Goal: Information Seeking & Learning: Learn about a topic

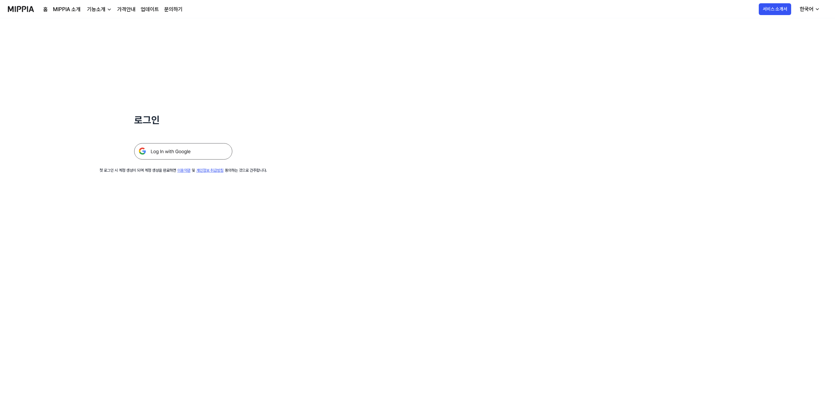
click at [171, 154] on img at bounding box center [183, 151] width 98 height 16
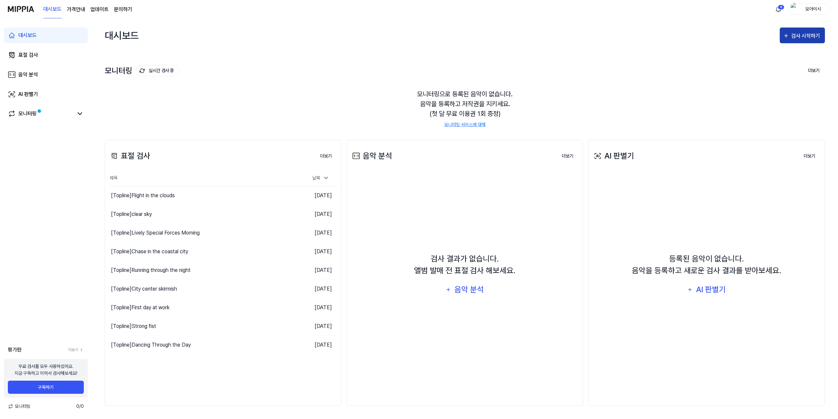
click at [803, 40] on button "검사 시작하기" at bounding box center [802, 35] width 45 height 16
click at [779, 59] on div "표절 검사" at bounding box center [790, 56] width 57 height 9
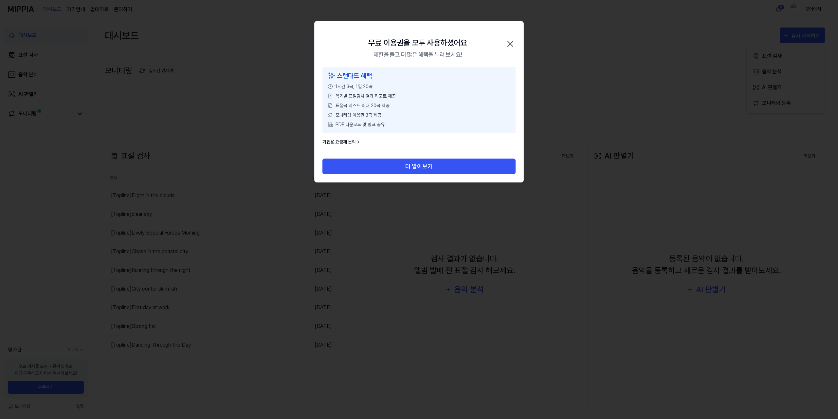
click at [513, 40] on icon "button" at bounding box center [510, 44] width 10 height 10
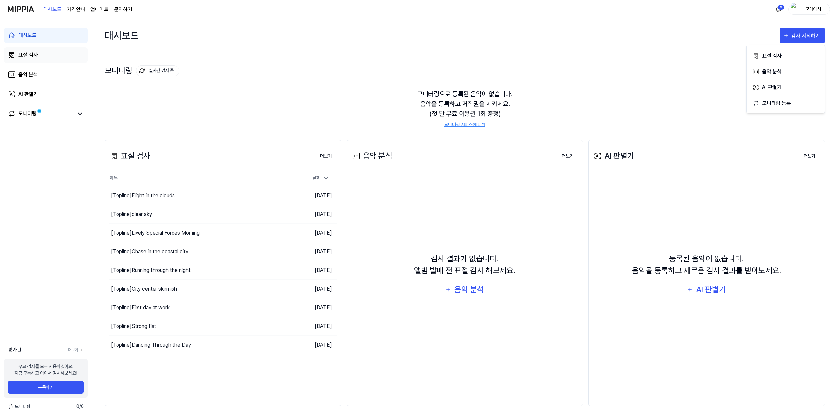
click at [52, 57] on link "표절 검사" at bounding box center [46, 55] width 84 height 16
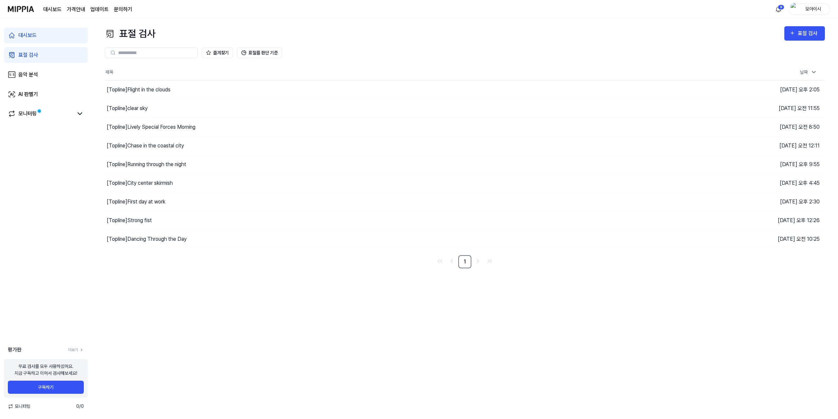
click at [48, 33] on link "대시보드" at bounding box center [46, 35] width 84 height 16
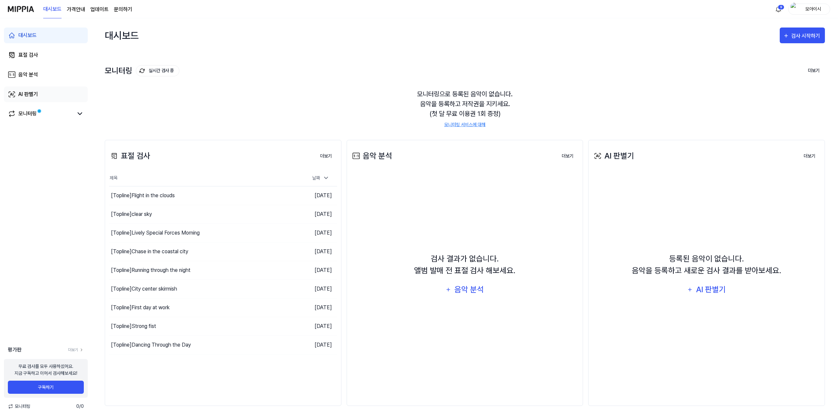
click at [30, 98] on div "AI 판별기" at bounding box center [28, 94] width 20 height 8
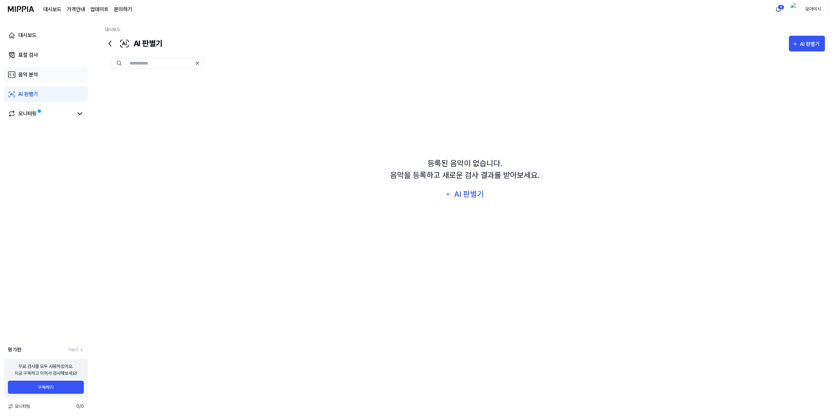
click at [43, 74] on link "음악 분석" at bounding box center [46, 75] width 84 height 16
click at [43, 54] on link "표절 검사" at bounding box center [46, 55] width 84 height 16
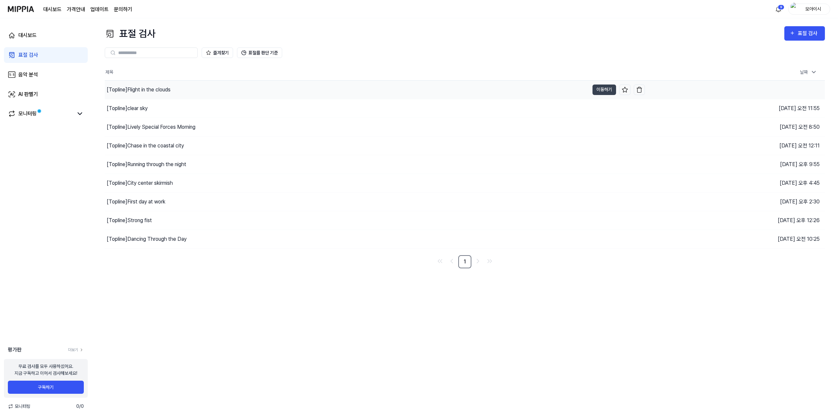
click at [154, 86] on div "[Topline] Flight in the clouds" at bounding box center [139, 90] width 64 height 8
click at [598, 89] on button "이동하기" at bounding box center [605, 89] width 24 height 10
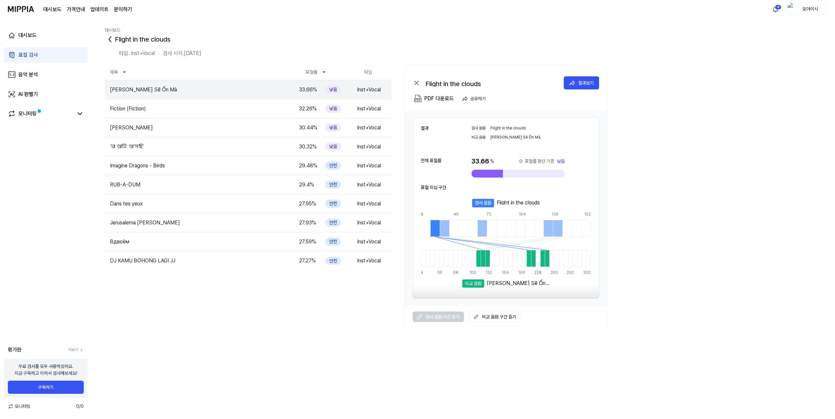
click at [107, 41] on icon at bounding box center [110, 39] width 10 height 10
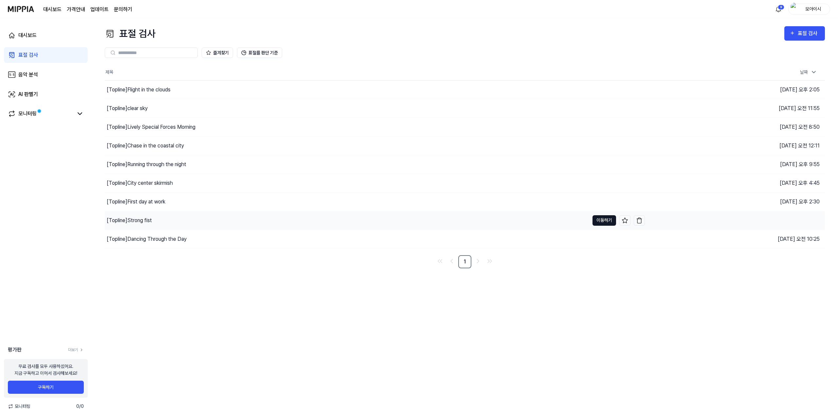
click at [600, 220] on button "이동하기" at bounding box center [605, 220] width 24 height 10
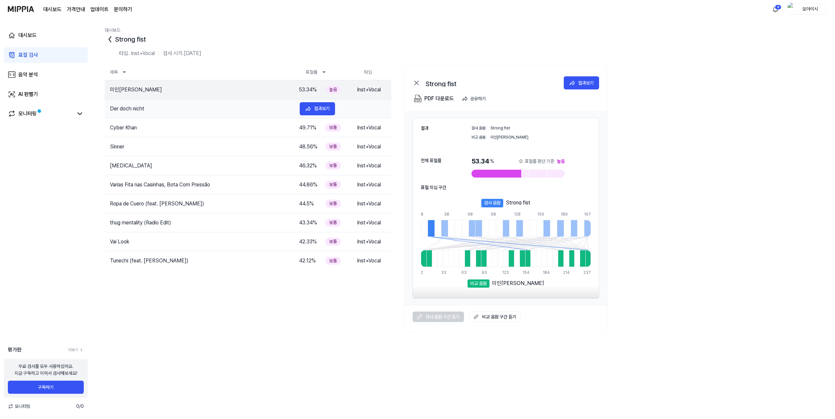
click at [141, 110] on td "Der doch nicht" at bounding box center [200, 109] width 190 height 8
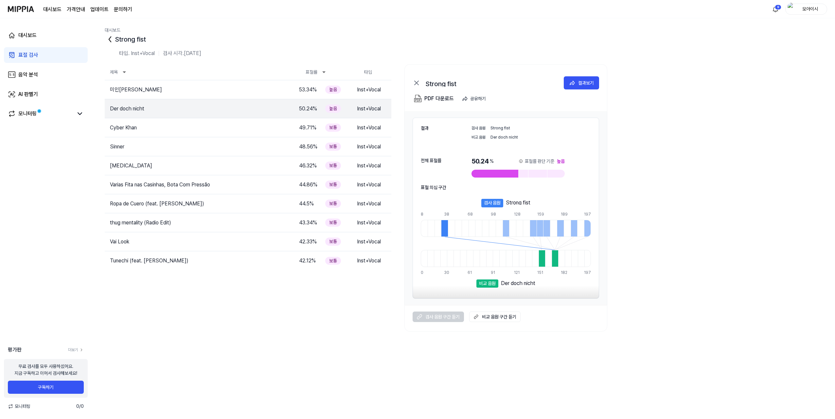
click at [106, 39] on icon at bounding box center [110, 39] width 10 height 10
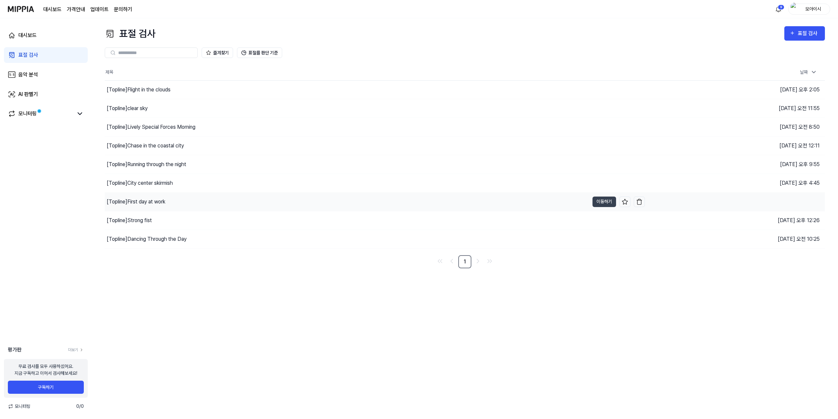
click at [147, 199] on div "[Topline] First day at work" at bounding box center [136, 202] width 59 height 8
click at [600, 201] on button "이동하기" at bounding box center [605, 201] width 24 height 10
click at [610, 165] on button "이동하기" at bounding box center [605, 164] width 24 height 10
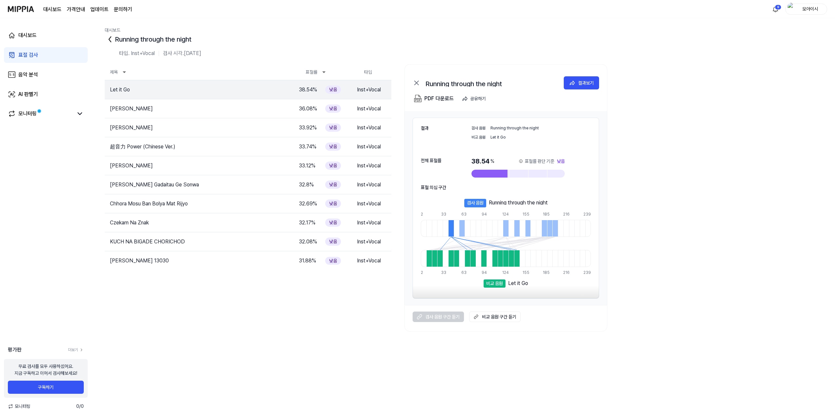
click at [109, 40] on icon at bounding box center [110, 39] width 2 height 5
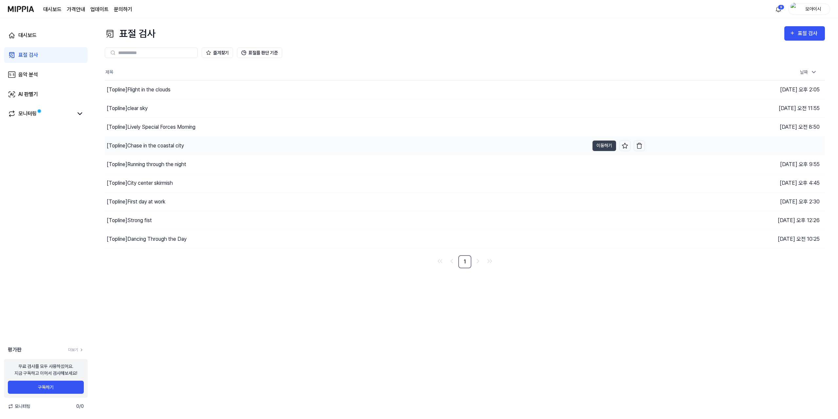
click at [147, 144] on div "[Topline] Chase in the coastal city" at bounding box center [145, 146] width 77 height 8
click at [609, 146] on button "이동하기" at bounding box center [605, 145] width 24 height 10
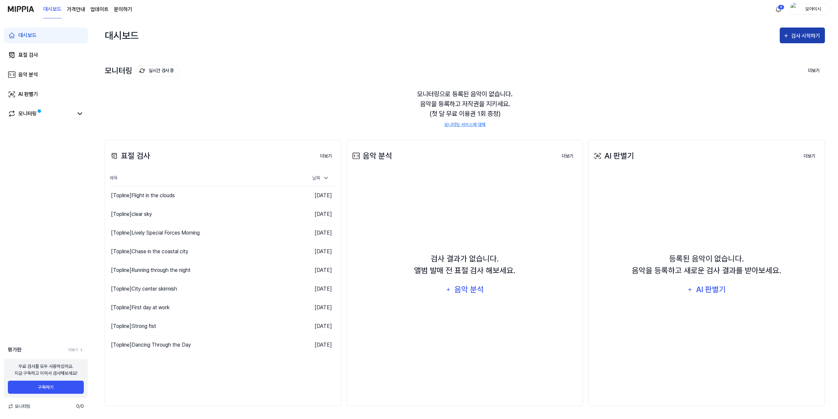
click at [814, 35] on div "검사 시작하기" at bounding box center [806, 36] width 30 height 9
click at [768, 64] on button "음악 분석" at bounding box center [785, 71] width 73 height 16
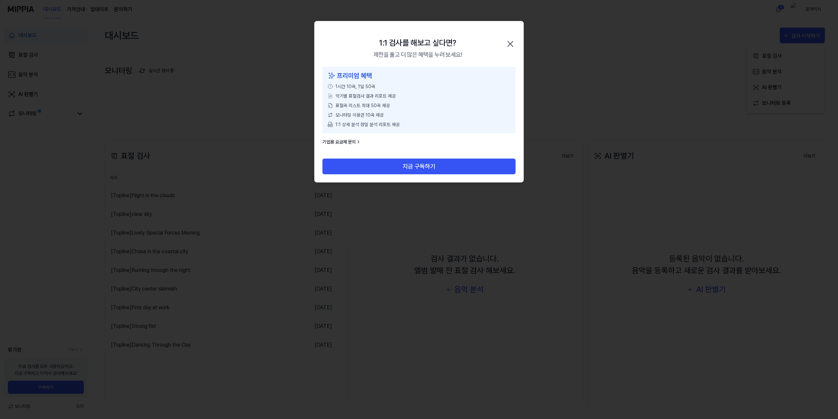
click at [516, 42] on div "1:1 검사를 해보고 싶다면? 제한을 풀고 더 많은 혜택을 누려 보세요! 닫기" at bounding box center [419, 44] width 209 height 46
click at [511, 42] on icon "button" at bounding box center [510, 44] width 10 height 10
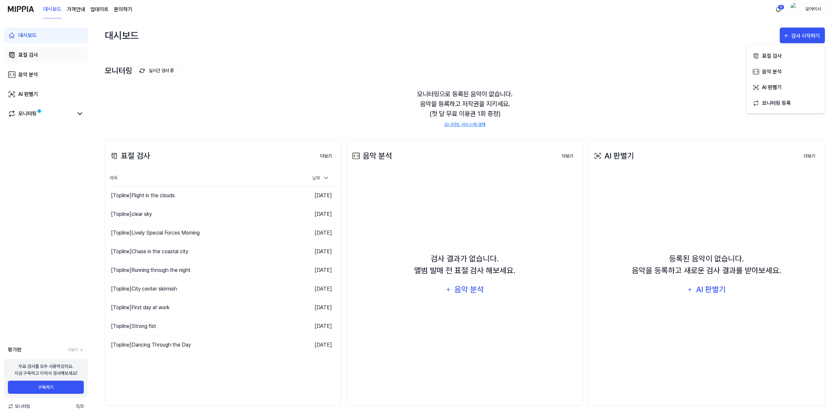
click at [73, 58] on link "표절 검사" at bounding box center [46, 55] width 84 height 16
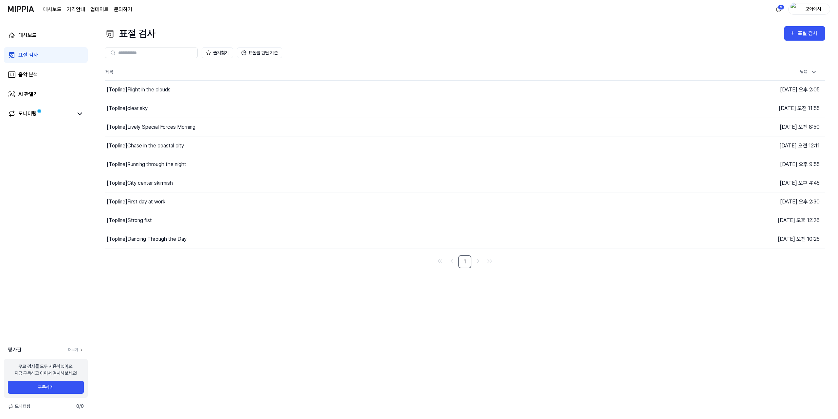
click at [139, 52] on input "text" at bounding box center [155, 53] width 75 height 6
click at [486, 32] on div "표절 검사 표절 검사" at bounding box center [465, 33] width 720 height 15
click at [815, 33] on div "표절 검사" at bounding box center [809, 33] width 22 height 9
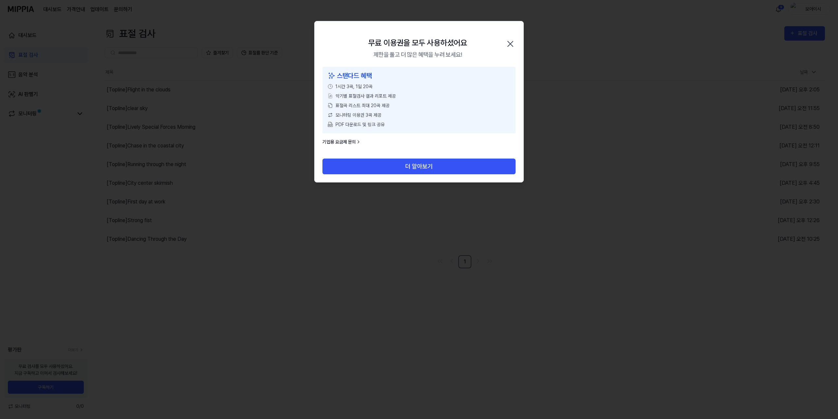
click at [773, 21] on div at bounding box center [419, 209] width 838 height 419
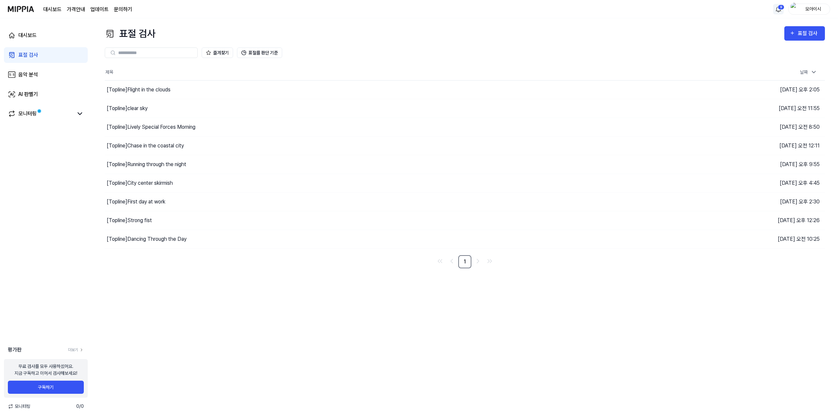
click at [784, 7] on html "대시보드 가격안내 업데이트 문의하기 9 모아이시 대시보드 표절 검사 음악 분석 AI 판별기 모니터링 평가판 더보기 무료 검사를 모두 사용하셨어…" at bounding box center [419, 209] width 838 height 419
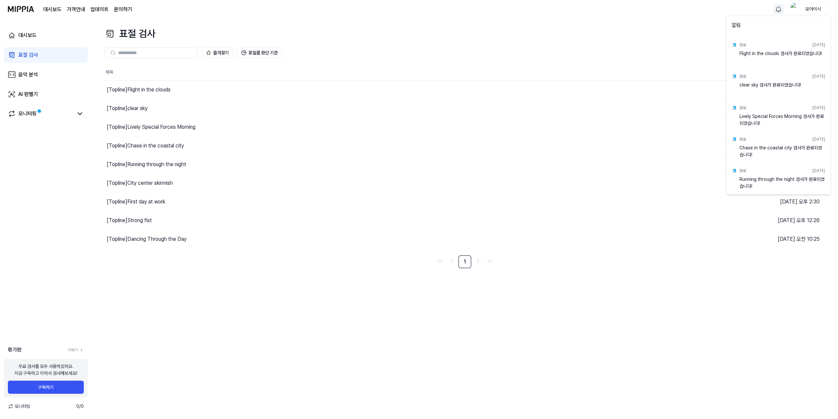
click at [693, 20] on html "대시보드 가격안내 업데이트 문의하기 모아이시 대시보드 표절 검사 음악 분석 AI 판별기 모니터링 평가판 더보기 무료 검사를 모두 사용하셨어요.…" at bounding box center [419, 209] width 838 height 419
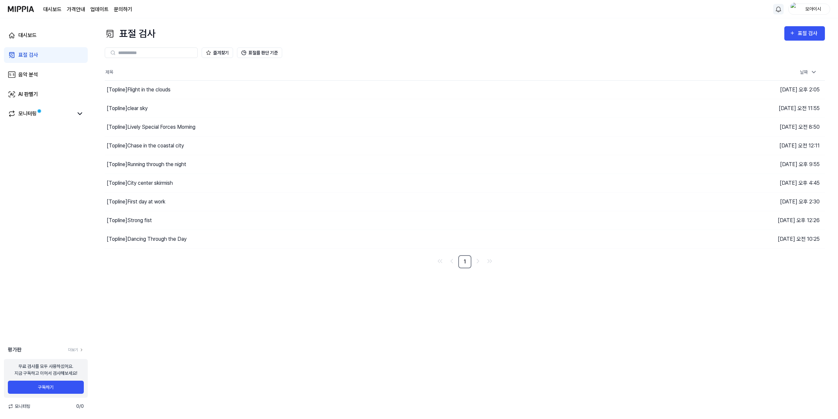
click at [809, 47] on div "즐겨찾기 표절률 판단 기준" at bounding box center [465, 53] width 720 height 24
click at [807, 38] on button "표절 검사" at bounding box center [804, 33] width 41 height 14
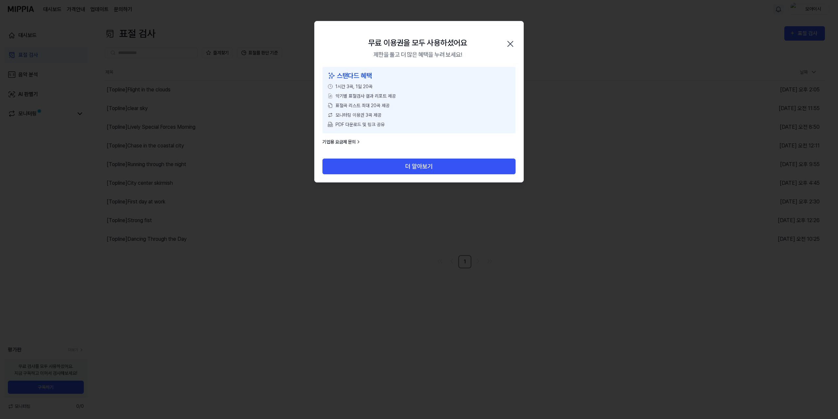
click at [515, 45] on icon "button" at bounding box center [510, 44] width 10 height 10
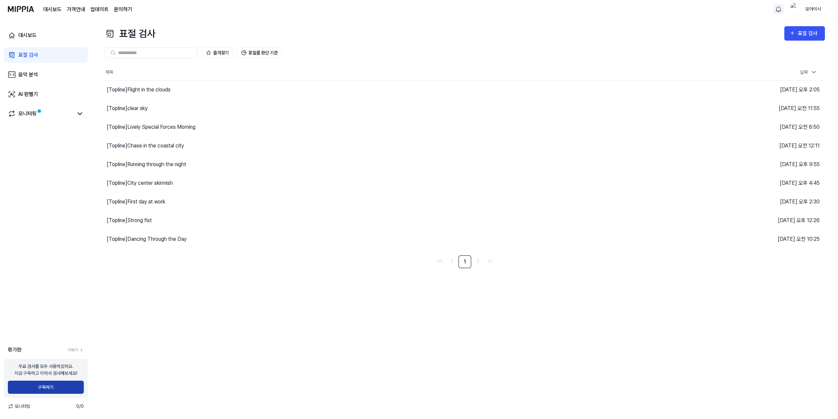
click at [29, 393] on button "구독하기" at bounding box center [46, 386] width 76 height 13
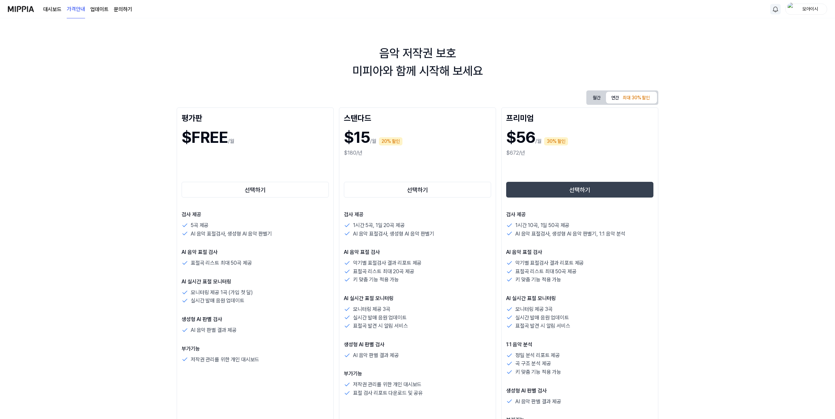
scroll to position [131, 0]
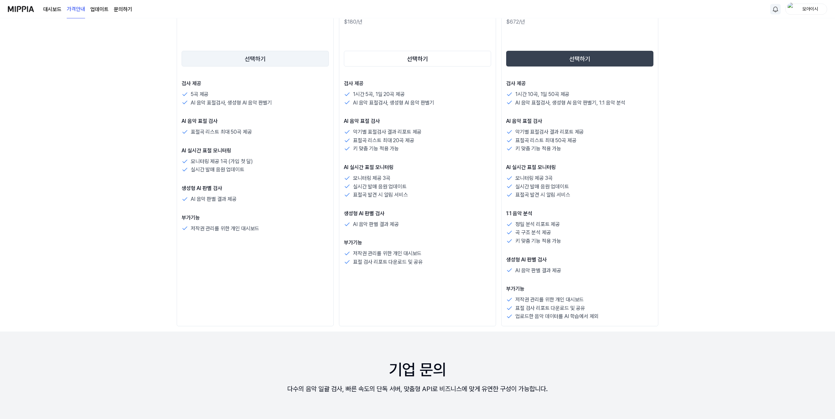
click at [251, 58] on button "선택하기" at bounding box center [255, 59] width 147 height 16
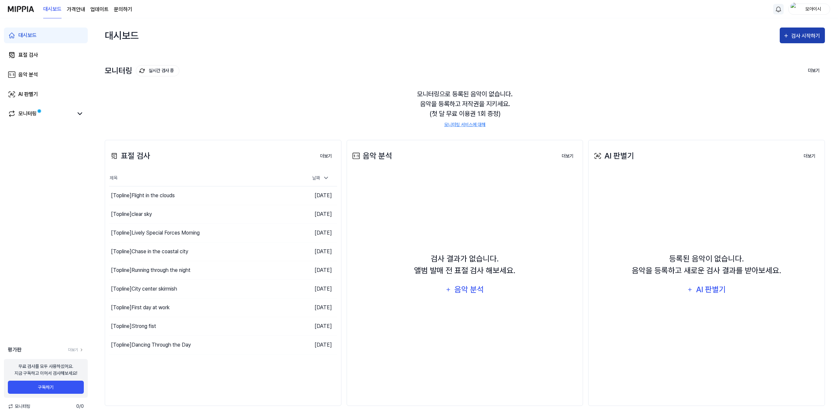
click at [813, 28] on button "검사 시작하기" at bounding box center [802, 35] width 45 height 16
click at [788, 50] on button "표절 검사" at bounding box center [785, 55] width 73 height 16
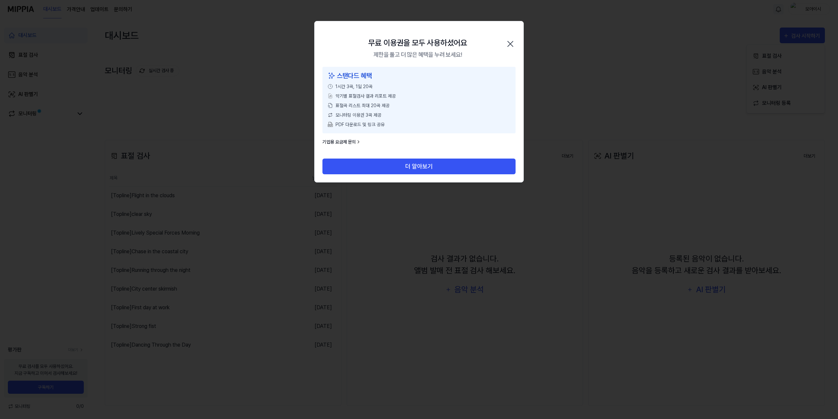
click at [511, 42] on icon "button" at bounding box center [510, 44] width 10 height 10
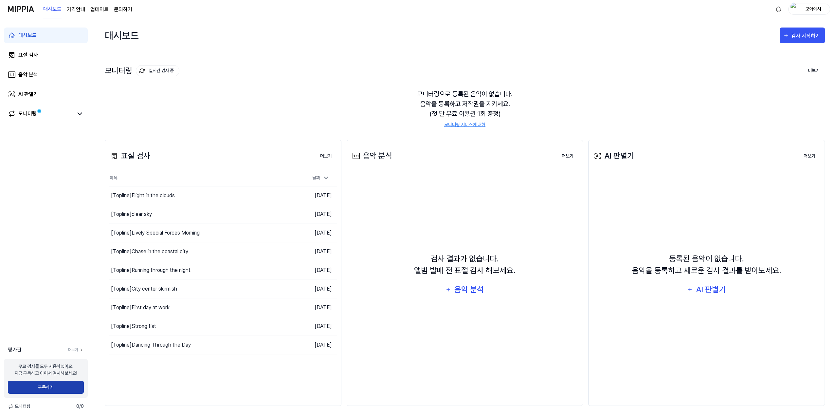
click at [51, 385] on button "구독하기" at bounding box center [46, 386] width 76 height 13
click at [135, 342] on div "[Topline] Dancing Through the Day" at bounding box center [151, 345] width 80 height 8
click at [161, 266] on div "[Topline] Running through the night" at bounding box center [151, 270] width 80 height 8
click at [166, 233] on div "[Topline] Lively Special Forces Morning" at bounding box center [155, 233] width 89 height 8
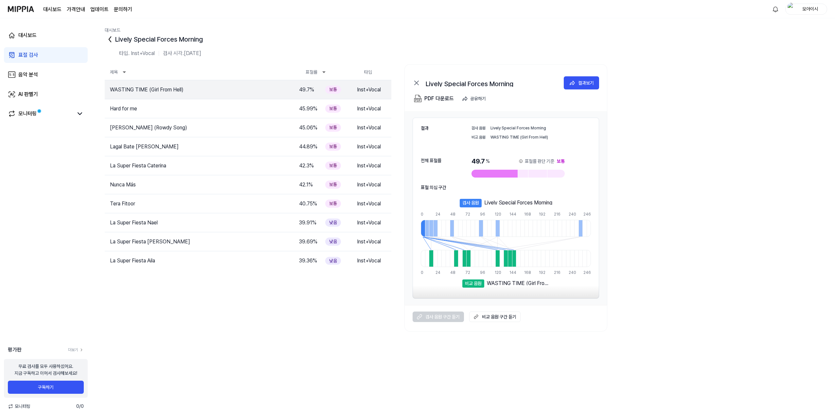
click at [113, 38] on icon at bounding box center [110, 39] width 10 height 10
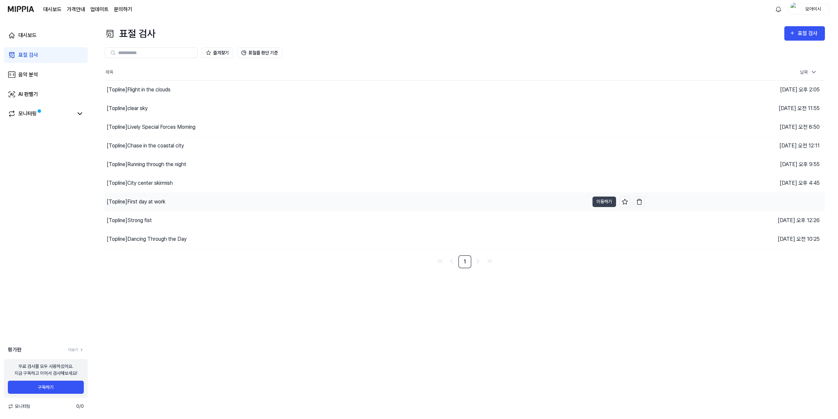
click at [137, 201] on div "[Topline] First day at work" at bounding box center [136, 202] width 59 height 8
click at [604, 197] on button "이동하기" at bounding box center [605, 201] width 24 height 10
click at [395, 107] on div "[Topline] clear sky" at bounding box center [347, 108] width 485 height 18
click at [597, 108] on button "이동하기" at bounding box center [605, 108] width 24 height 10
click at [231, 146] on div "[Topline] Chase in the coastal city" at bounding box center [347, 146] width 485 height 18
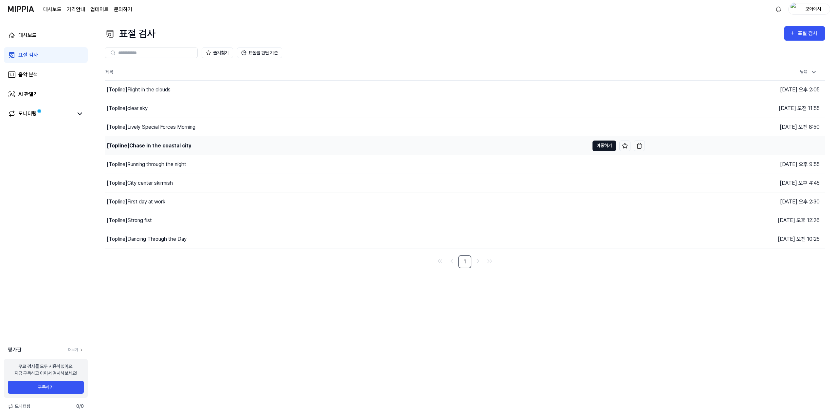
click at [600, 143] on button "이동하기" at bounding box center [605, 145] width 24 height 10
